Goal: Information Seeking & Learning: Check status

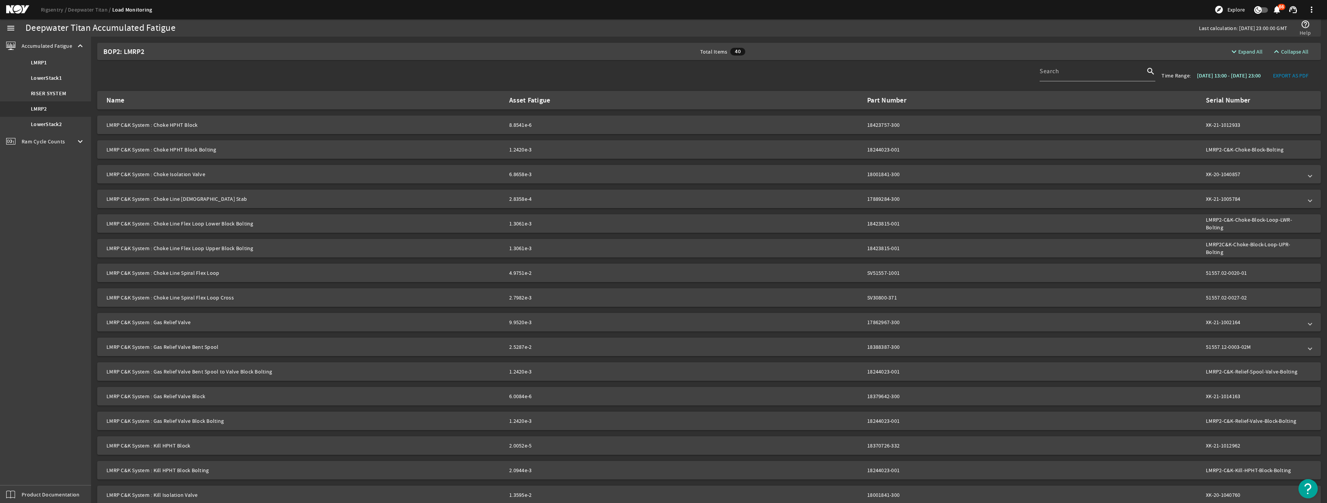
click at [92, 15] on div "Rigsentry Deepwater Titan Load Monitoring explore Explore notifications 66 supp…" at bounding box center [663, 9] width 1327 height 19
click at [92, 13] on ds-header-breadcrumb "Rigsentry Deepwater Titan Load Monitoring" at bounding box center [96, 10] width 111 height 8
click at [93, 8] on link "Deepwater Titan" at bounding box center [90, 9] width 44 height 7
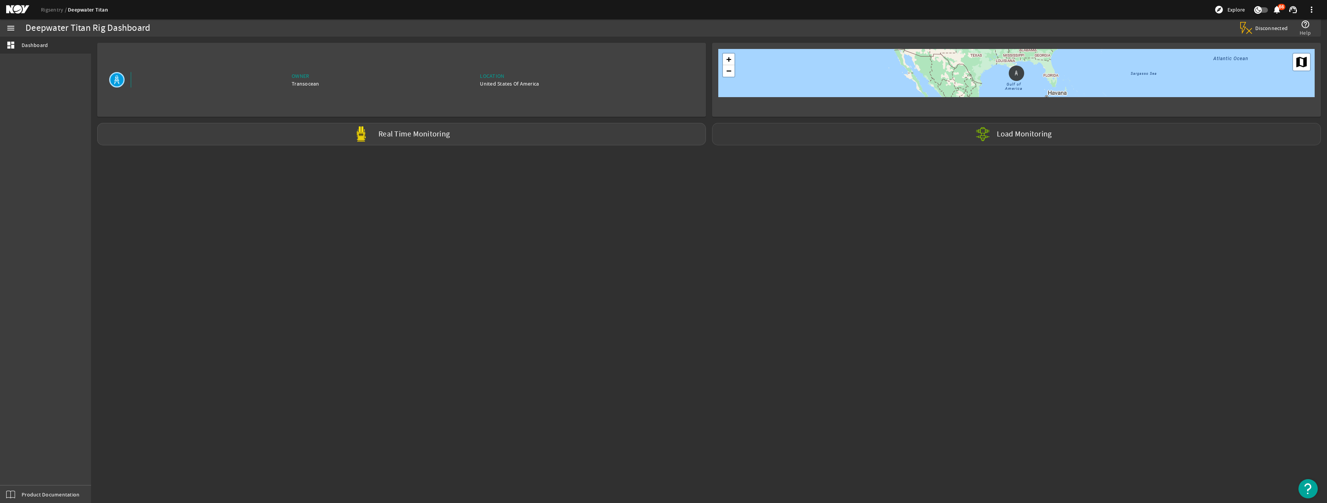
click at [807, 144] on div "Load Monitoring" at bounding box center [1016, 134] width 609 height 22
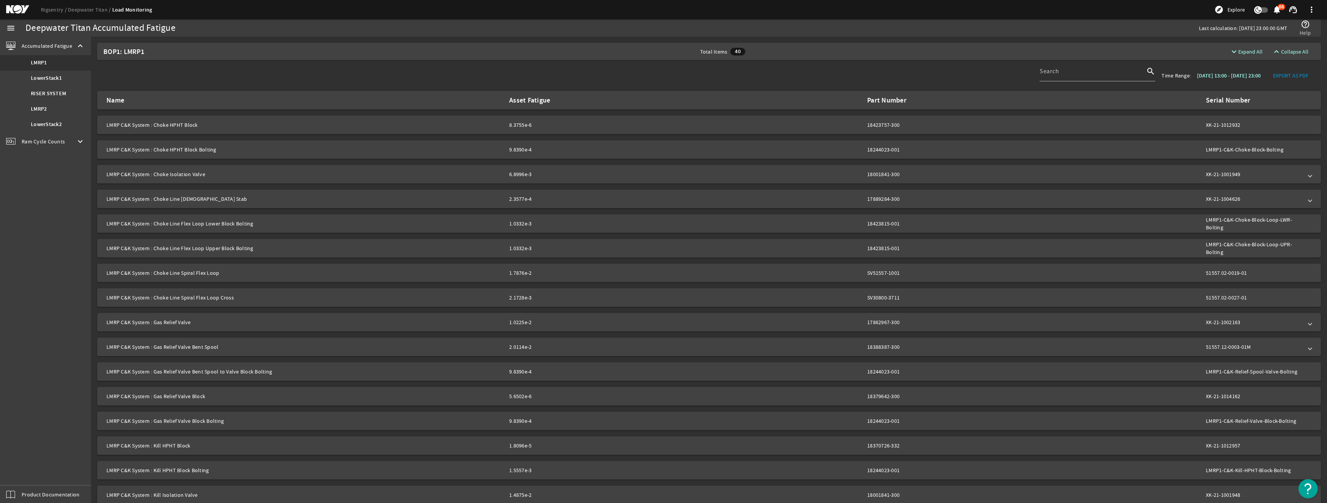
click at [47, 140] on span "Ram Cycle Counts" at bounding box center [43, 142] width 43 height 8
click at [61, 101] on link "LowerStack2" at bounding box center [45, 96] width 91 height 15
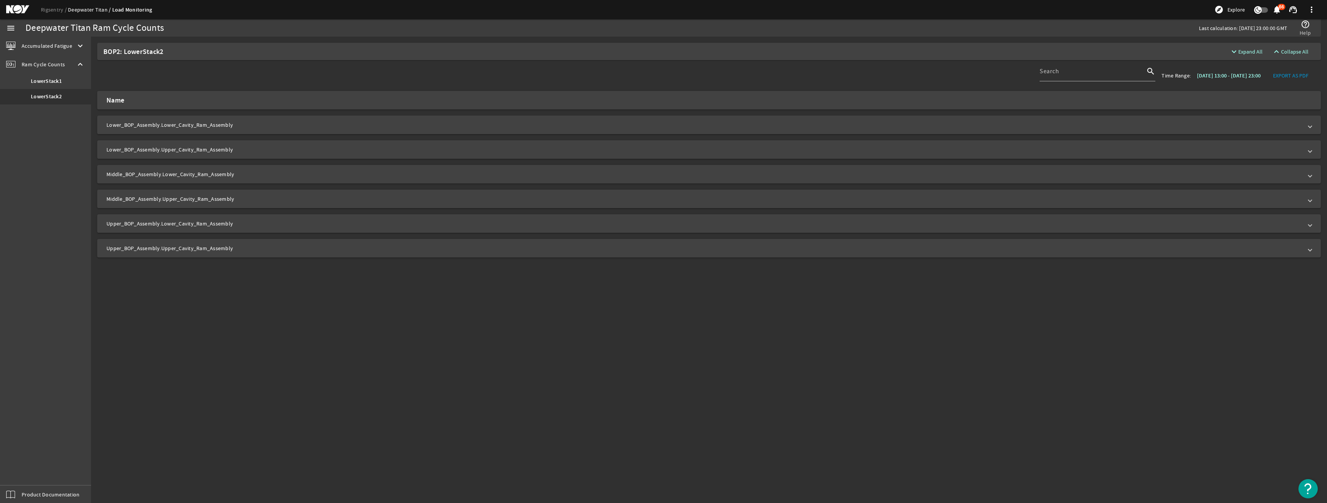
click at [93, 8] on link "Deepwater Titan" at bounding box center [90, 9] width 44 height 7
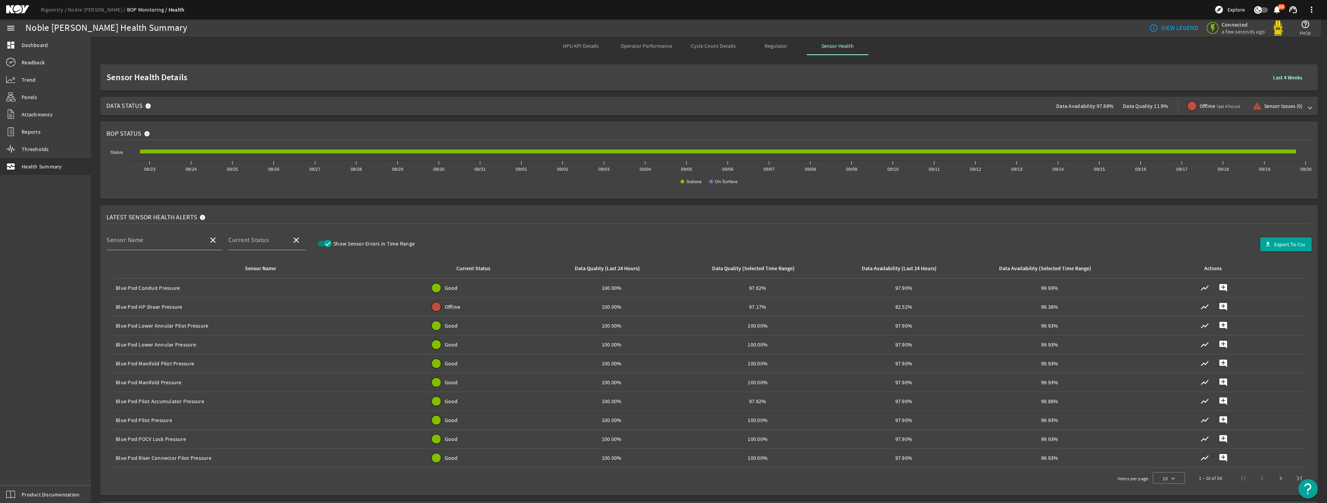
click at [225, 105] on span "Data Status Data Availability: 97.88% Data Quality: 11.9% Offline last 4 hours …" at bounding box center [707, 106] width 1202 height 19
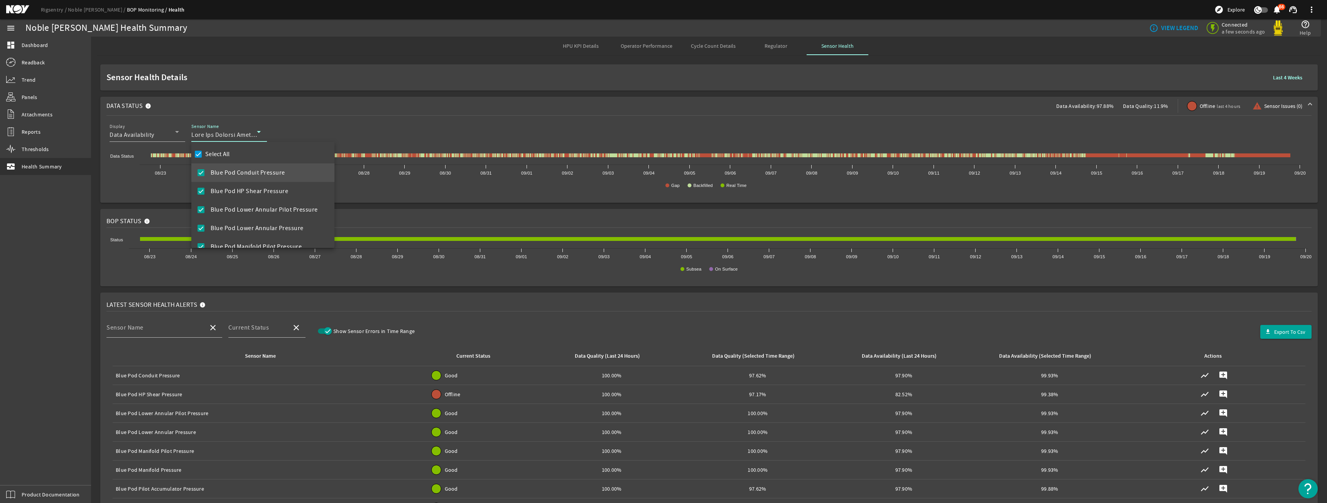
click at [220, 157] on label "Select All" at bounding box center [217, 154] width 26 height 8
click at [204, 157] on input "Select All" at bounding box center [198, 154] width 11 height 11
checkbox input "false"
click at [229, 196] on span "Blue Pod HP Shear Pressure" at bounding box center [250, 191] width 78 height 9
click at [349, 93] on div at bounding box center [663, 251] width 1327 height 503
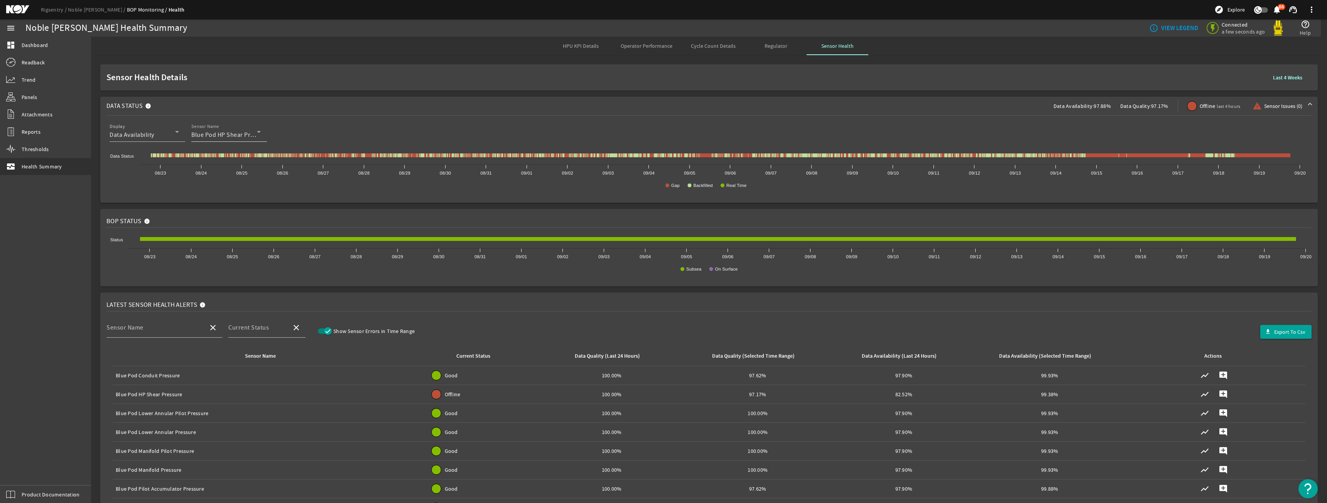
click at [244, 132] on span "Blue Pod HP Shear Pressure" at bounding box center [230, 135] width 78 height 8
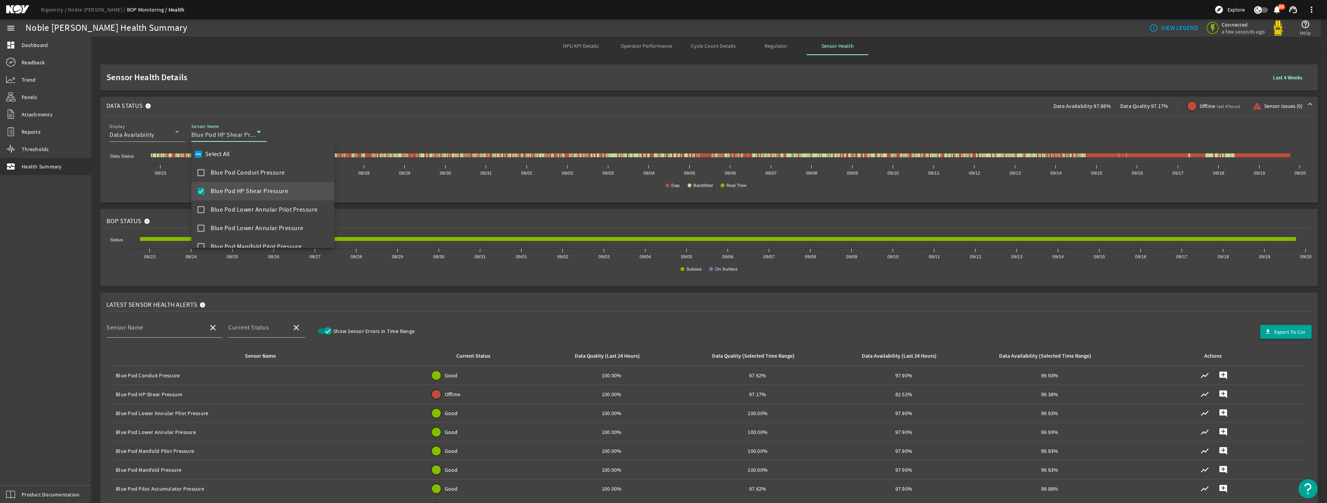
click at [226, 197] on mat-option "Blue Pod HP Shear Pressure" at bounding box center [262, 191] width 143 height 19
click at [270, 198] on span "Diverter Manifold Pressure" at bounding box center [248, 201] width 74 height 9
click at [716, 208] on div at bounding box center [663, 251] width 1327 height 503
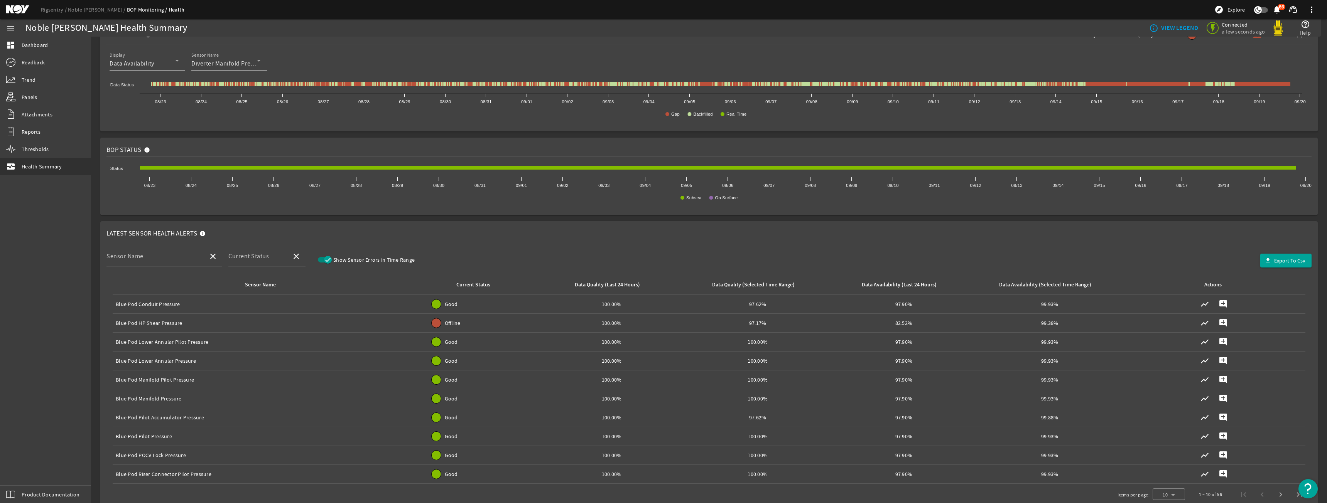
scroll to position [193, 0]
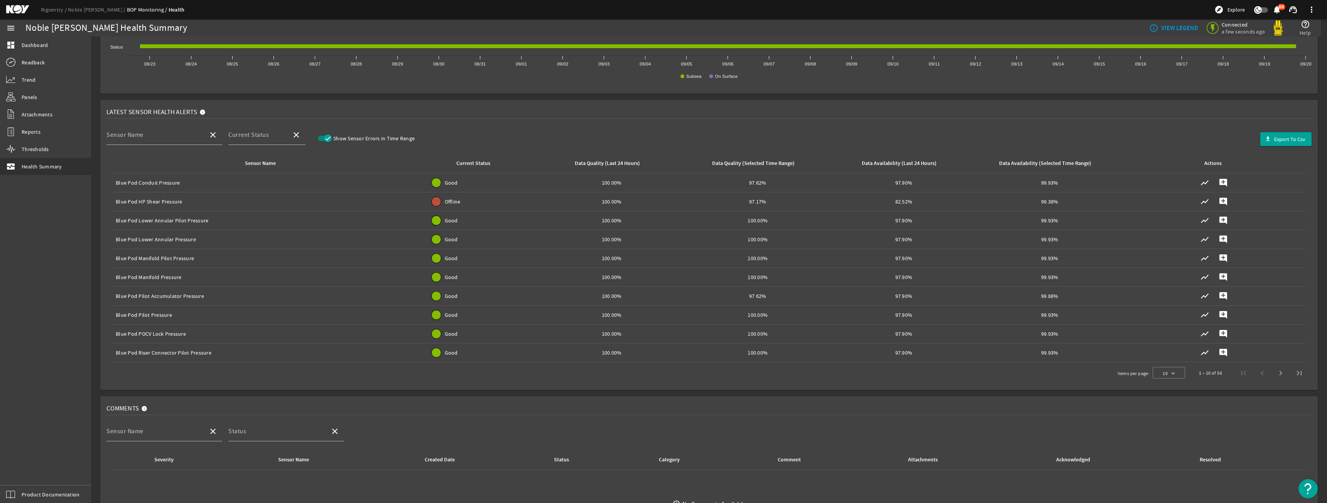
click at [437, 351] on div at bounding box center [436, 352] width 9 height 9
click at [445, 354] on span "Good" at bounding box center [451, 353] width 13 height 8
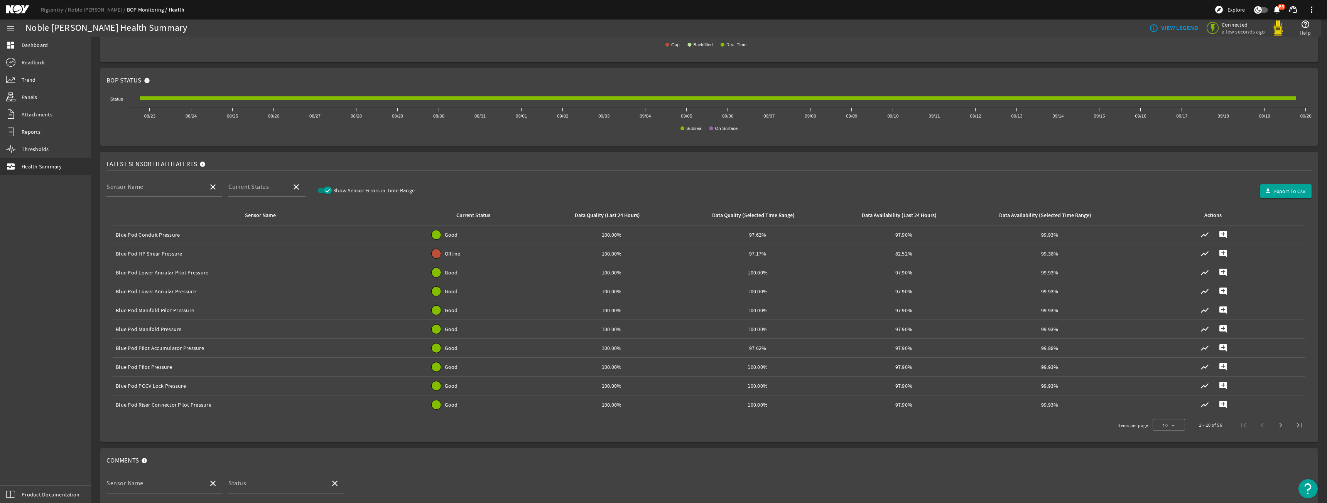
scroll to position [0, 0]
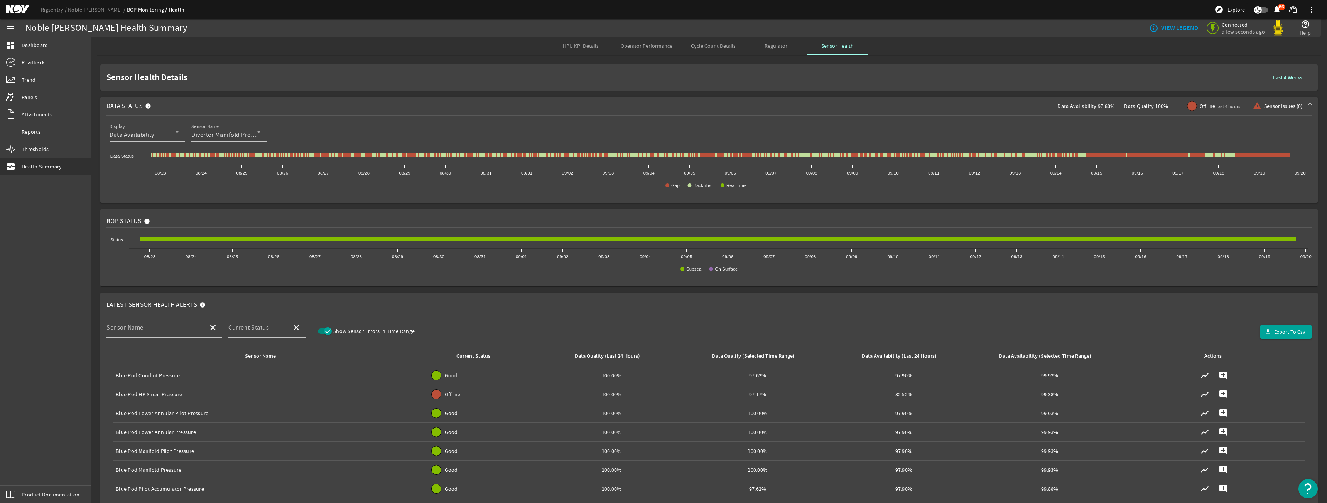
click at [66, 13] on ds-header-breadcrumb "Rigsentry Noble Don Taylor BOP Monitoring Health" at bounding box center [113, 10] width 144 height 8
click at [63, 11] on link "Rigsentry" at bounding box center [54, 9] width 27 height 7
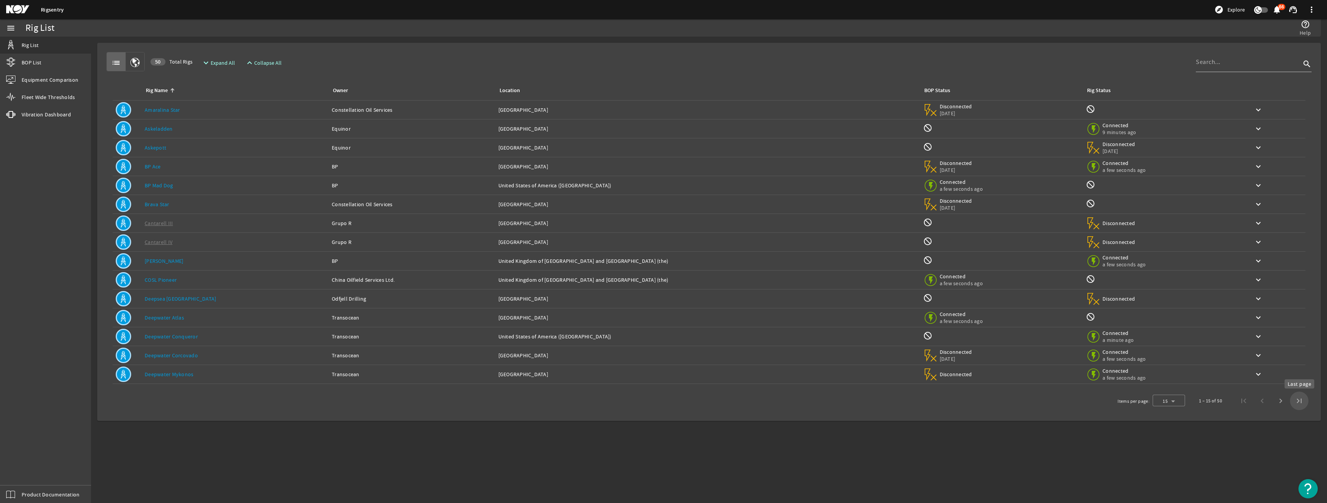
click at [1296, 398] on span "Last page" at bounding box center [1299, 401] width 19 height 19
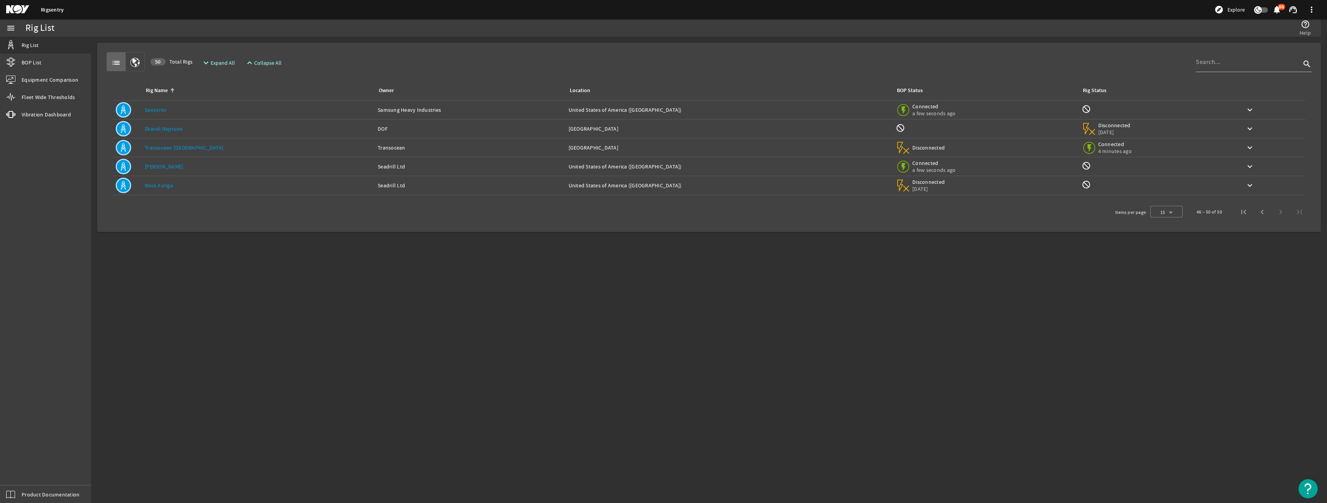
click at [143, 112] on td "Rig Name: Santorini" at bounding box center [258, 110] width 233 height 19
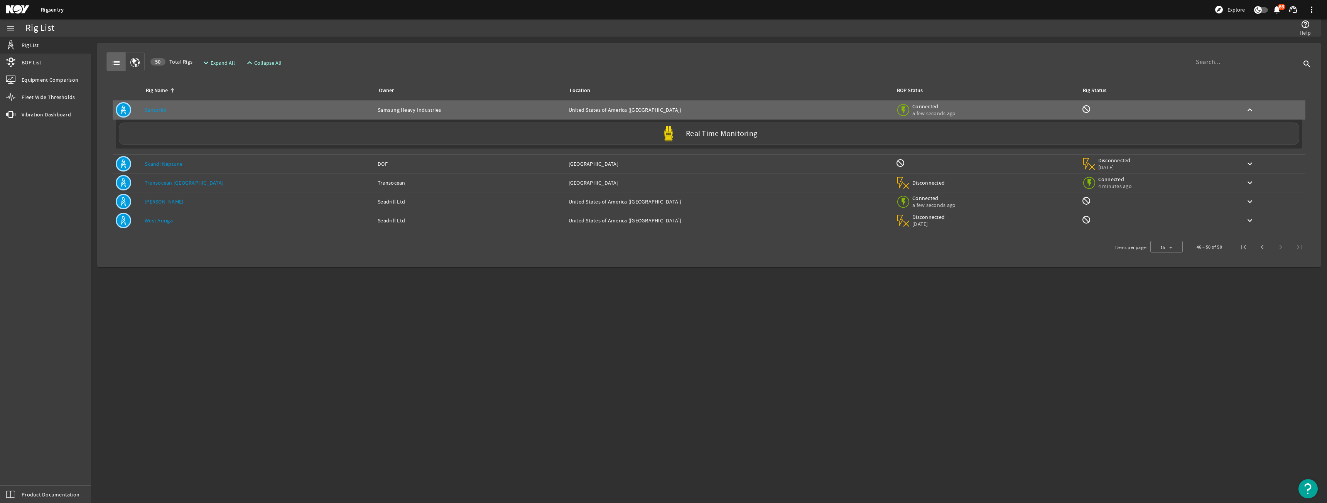
click at [483, 150] on div "Real Time Monitoring" at bounding box center [709, 137] width 1187 height 35
click at [484, 142] on div "Real Time Monitoring" at bounding box center [709, 134] width 1180 height 22
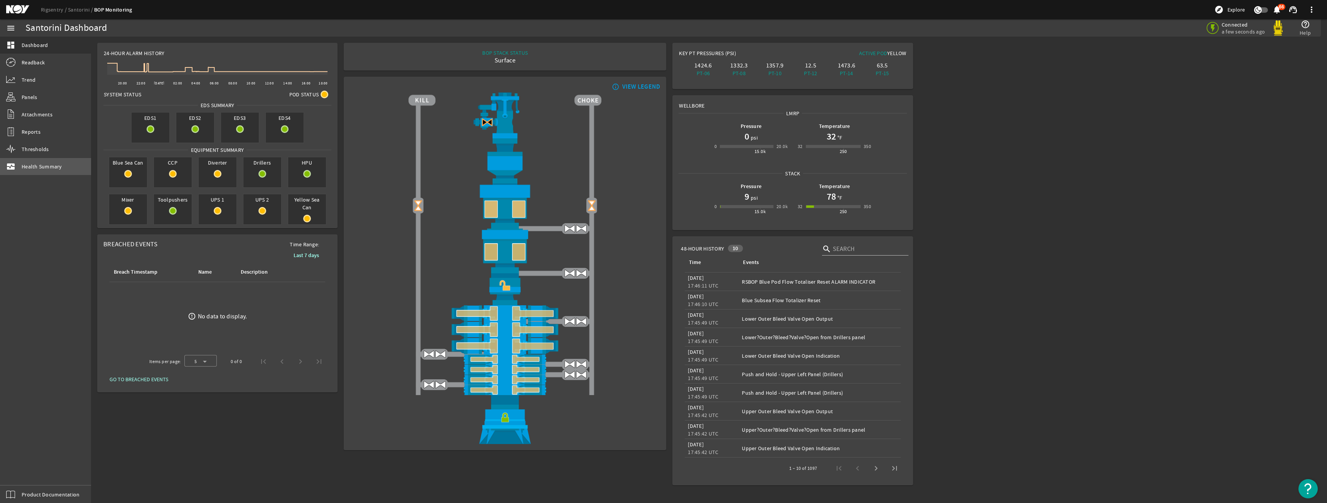
click at [64, 159] on link "monitor_heart Health Summary" at bounding box center [45, 166] width 91 height 17
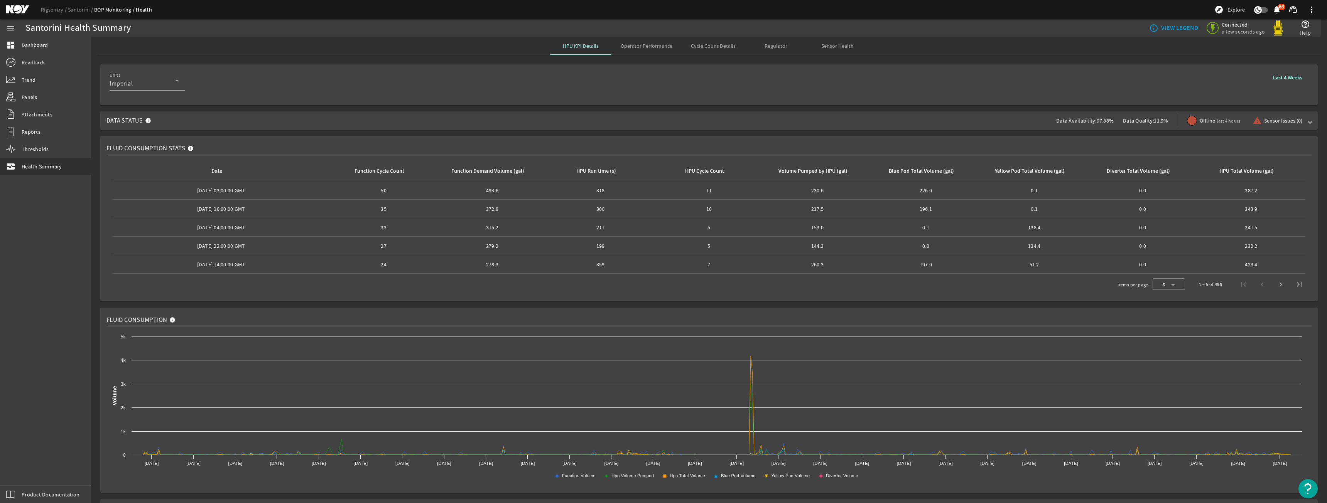
click at [821, 116] on span "Data Status Data Availability: 97.88% Data Quality: 11.9% Offline last 4 hours …" at bounding box center [707, 120] width 1202 height 19
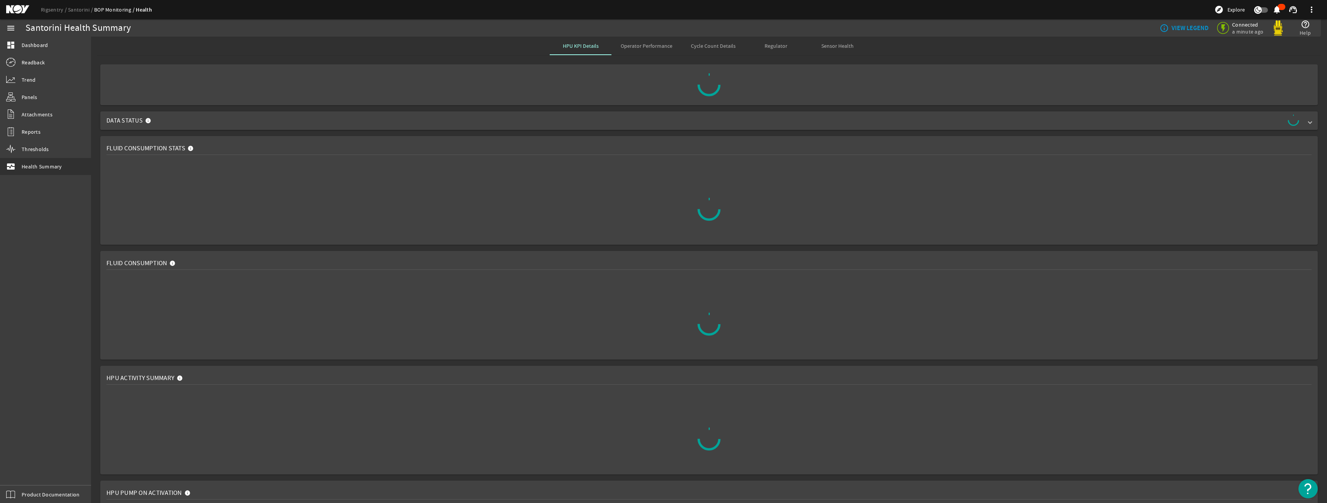
click at [182, 123] on span "Data Status" at bounding box center [707, 121] width 1202 height 12
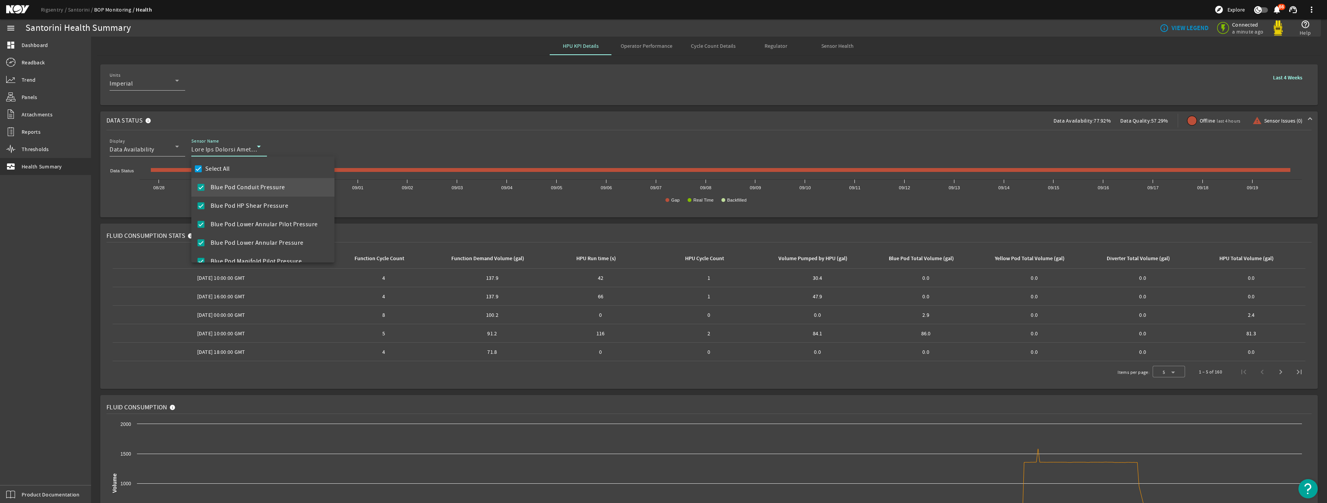
click at [224, 174] on div "Select All" at bounding box center [211, 169] width 37 height 11
click at [224, 167] on label "Select All" at bounding box center [217, 169] width 26 height 8
click at [204, 167] on input "Select All" at bounding box center [198, 169] width 11 height 11
checkbox input "false"
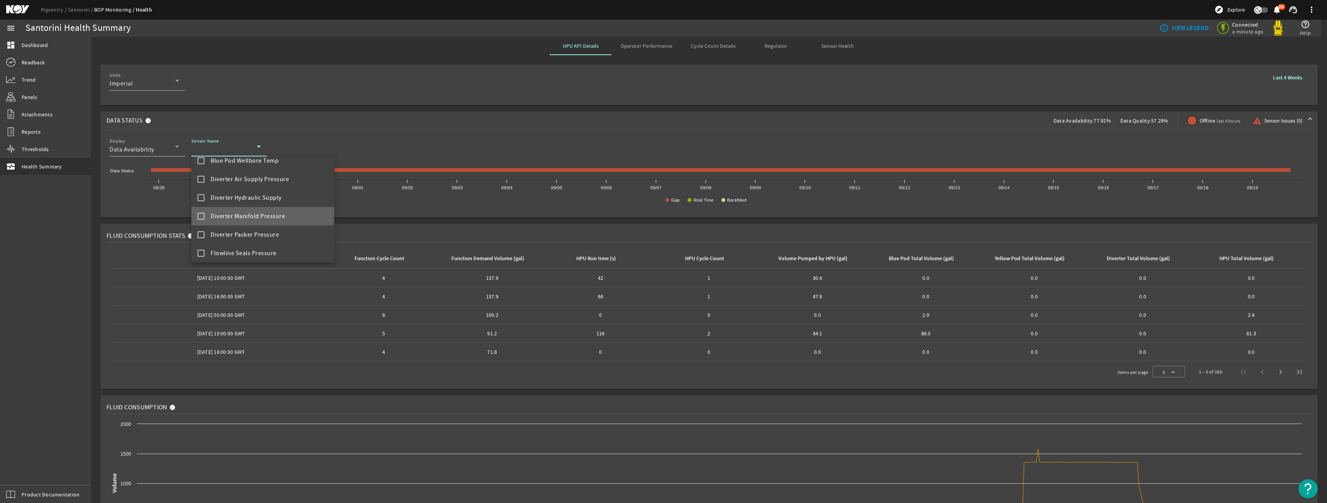
click at [253, 211] on mat-option "Diverter Manifold Pressure" at bounding box center [262, 216] width 143 height 19
click at [389, 216] on div at bounding box center [663, 251] width 1327 height 503
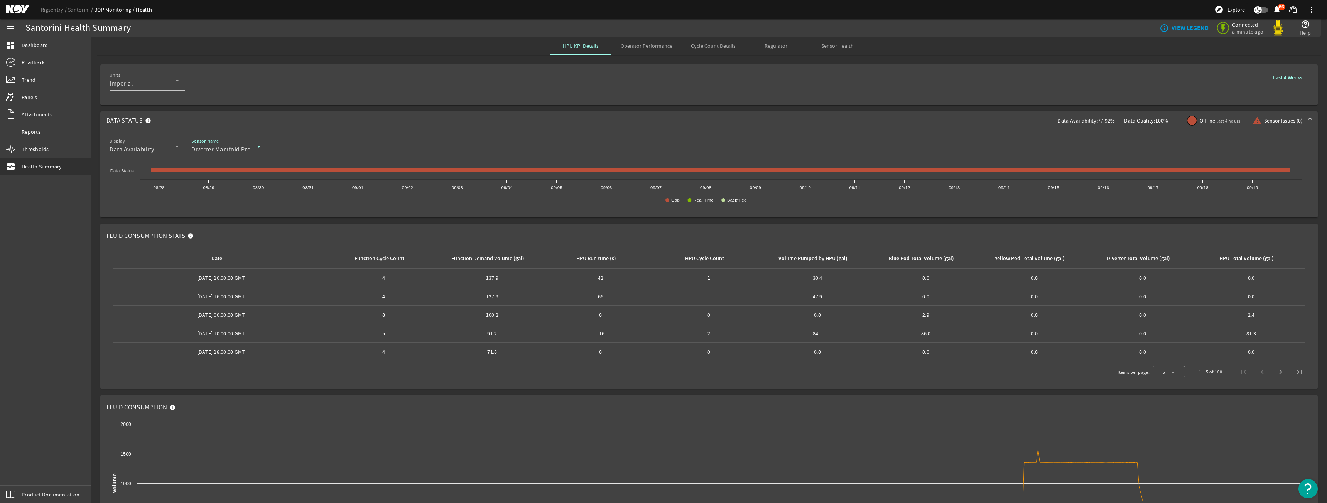
click at [203, 147] on span "Diverter Manifold Pressure" at bounding box center [228, 150] width 74 height 8
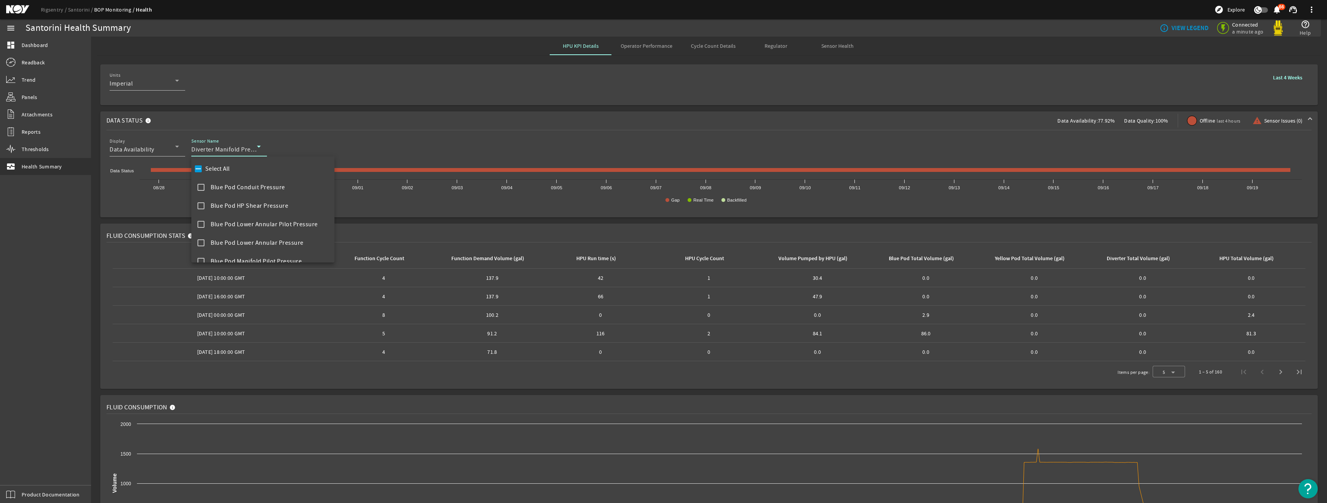
scroll to position [360, 0]
click at [731, 159] on div at bounding box center [663, 251] width 1327 height 503
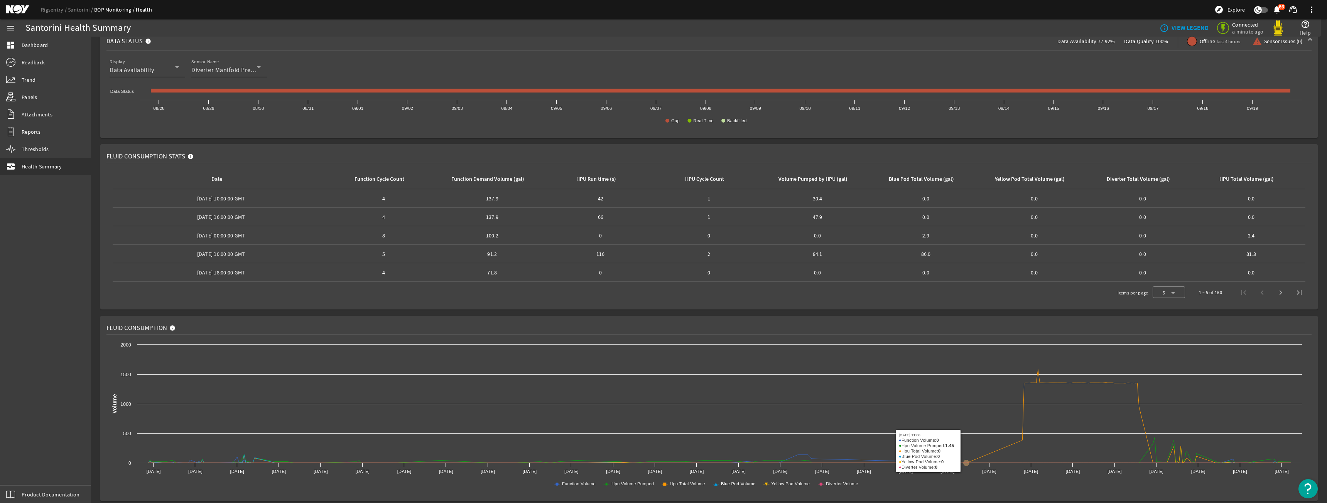
scroll to position [0, 0]
